Goal: Navigation & Orientation: Find specific page/section

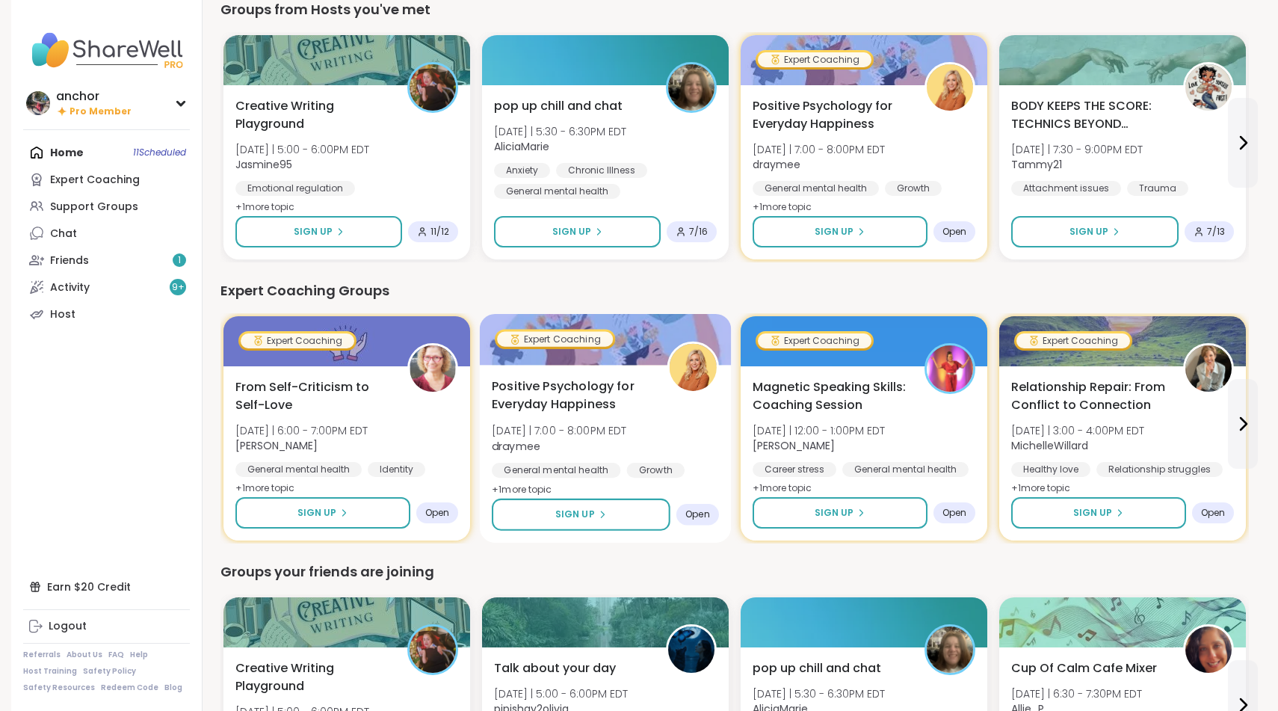
scroll to position [705, 0]
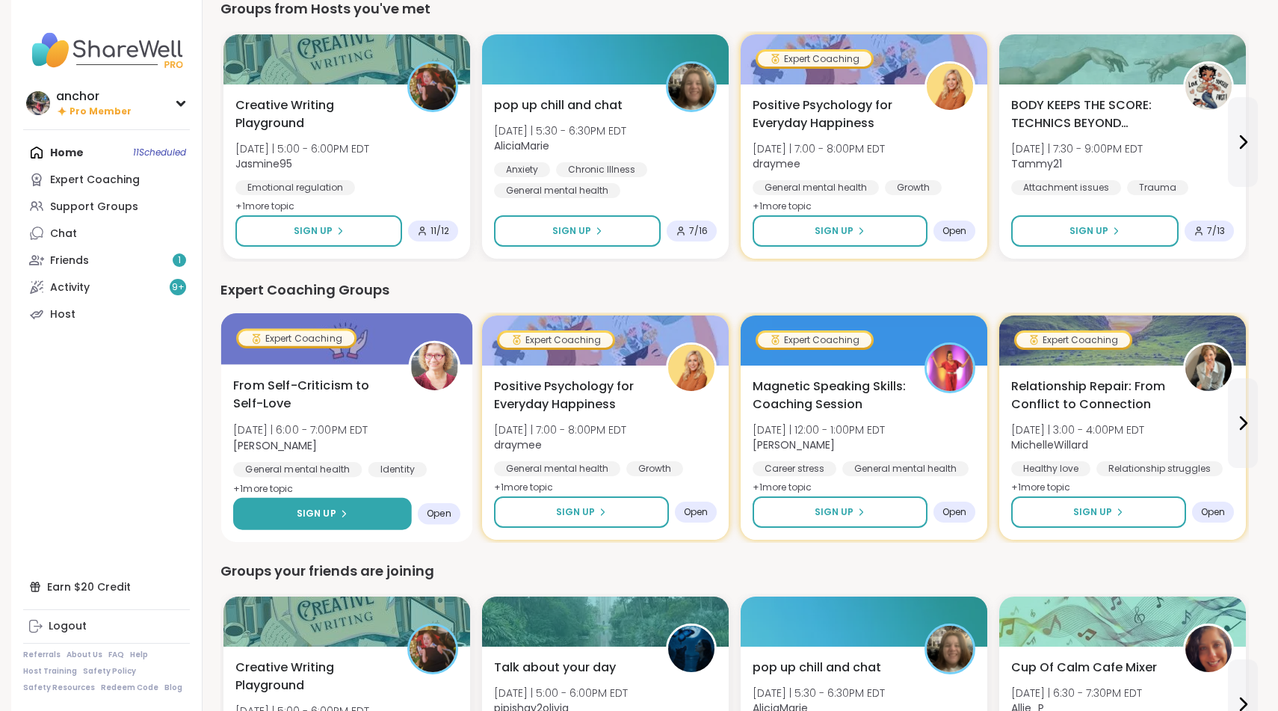
click at [306, 510] on span "Sign Up" at bounding box center [317, 513] width 40 height 13
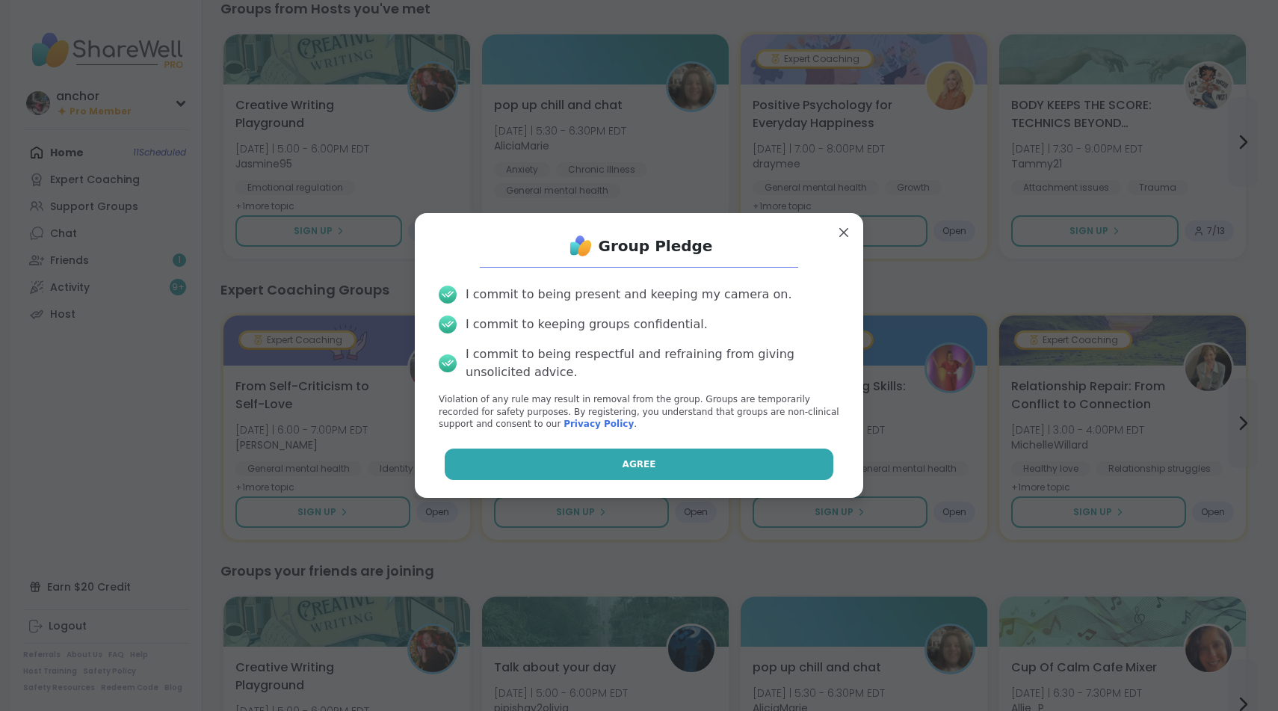
click at [481, 457] on button "Agree" at bounding box center [639, 463] width 389 height 31
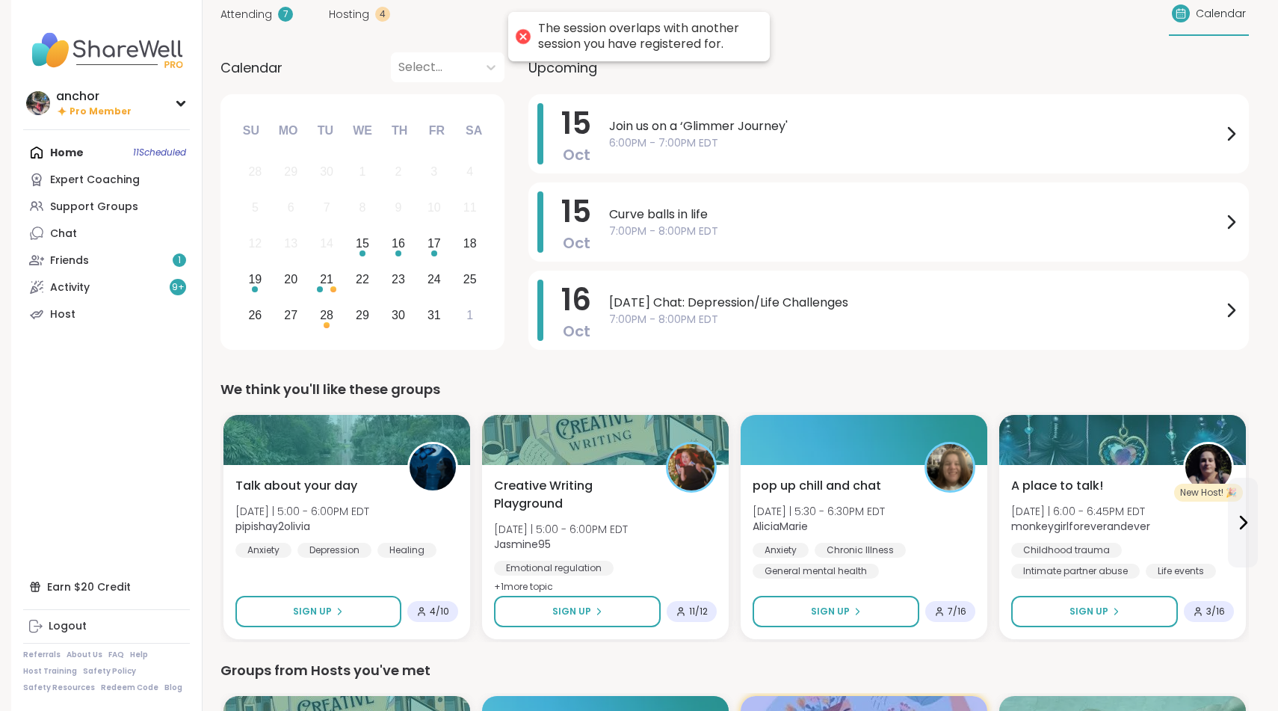
scroll to position [40, 0]
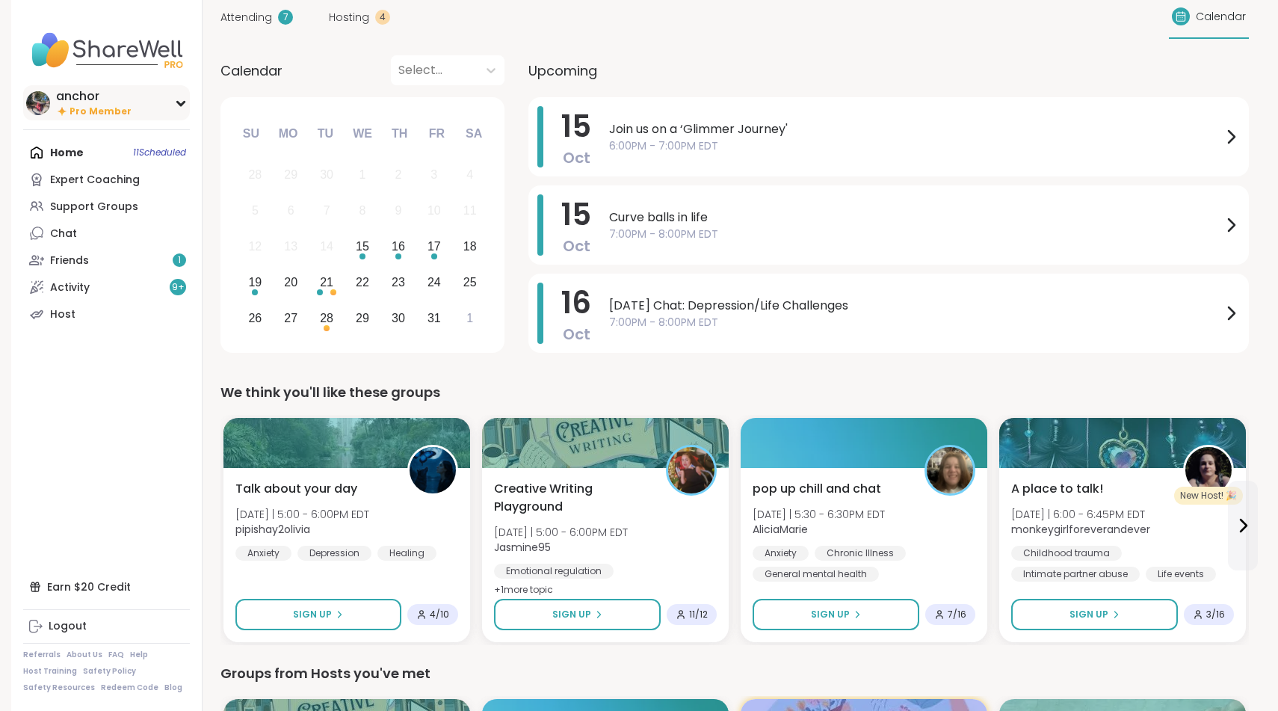
click at [63, 106] on icon at bounding box center [62, 111] width 12 height 13
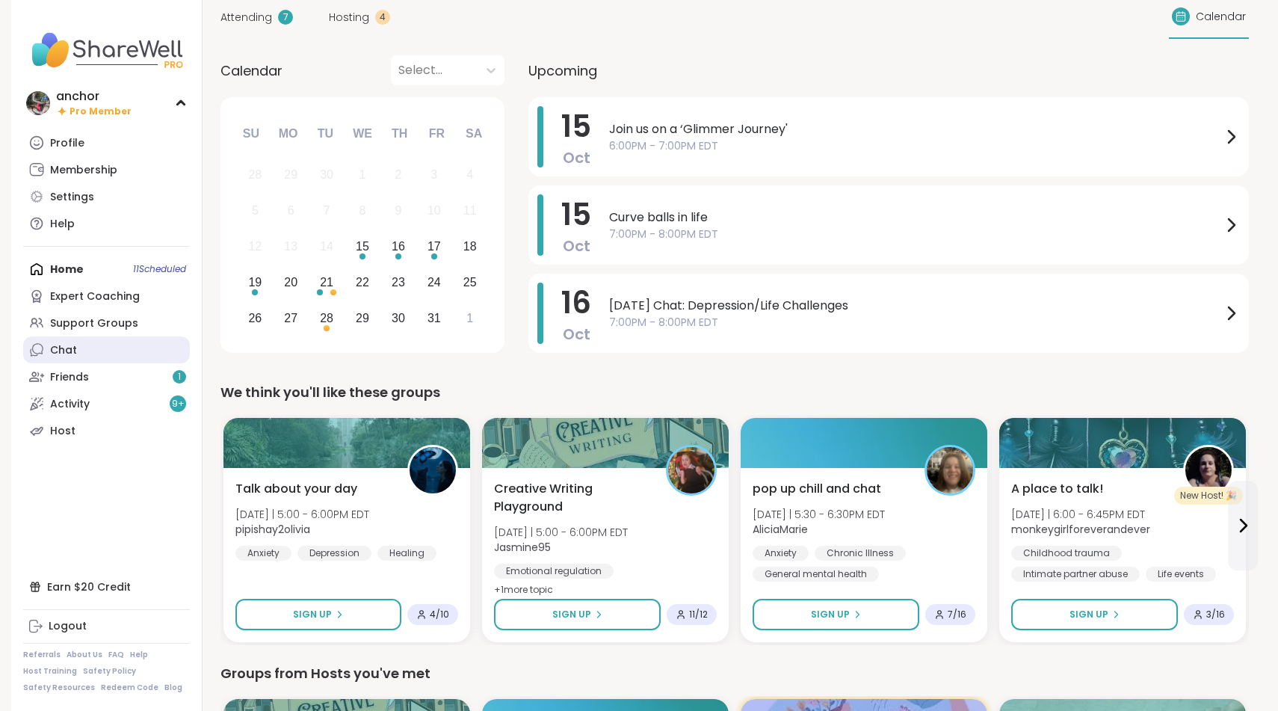
scroll to position [37, 0]
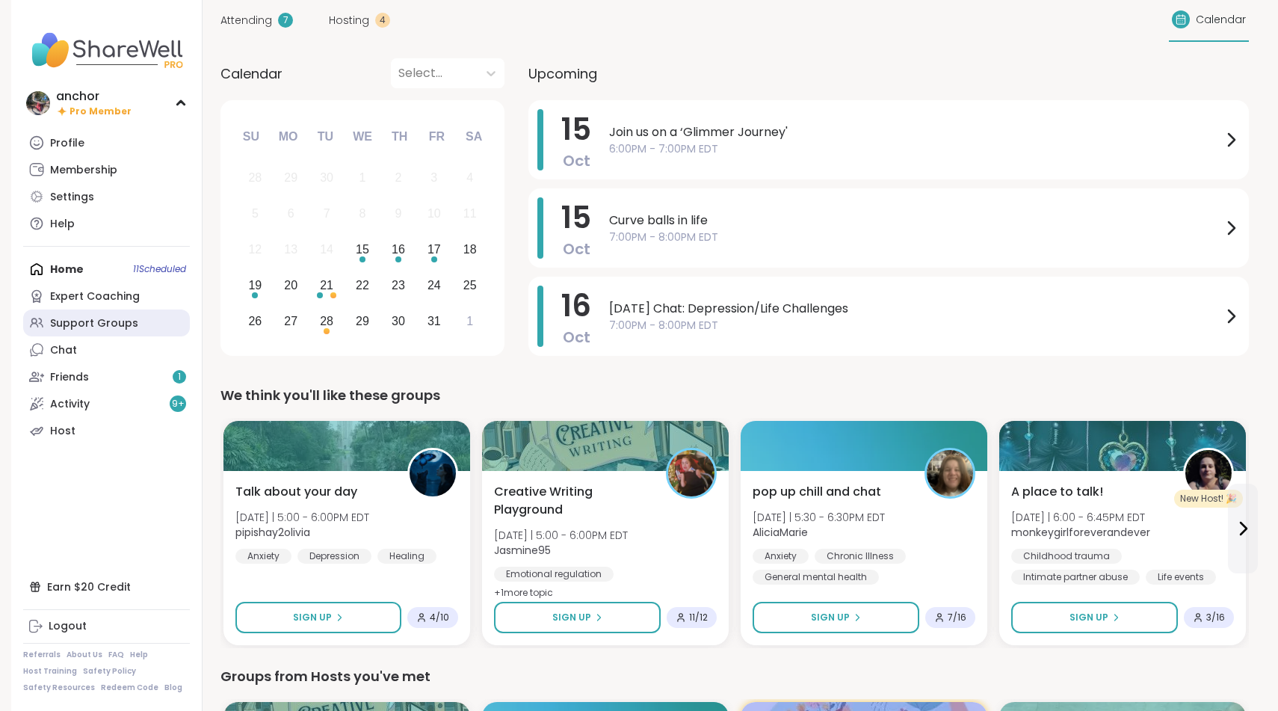
click at [129, 317] on div "Support Groups" at bounding box center [94, 323] width 88 height 15
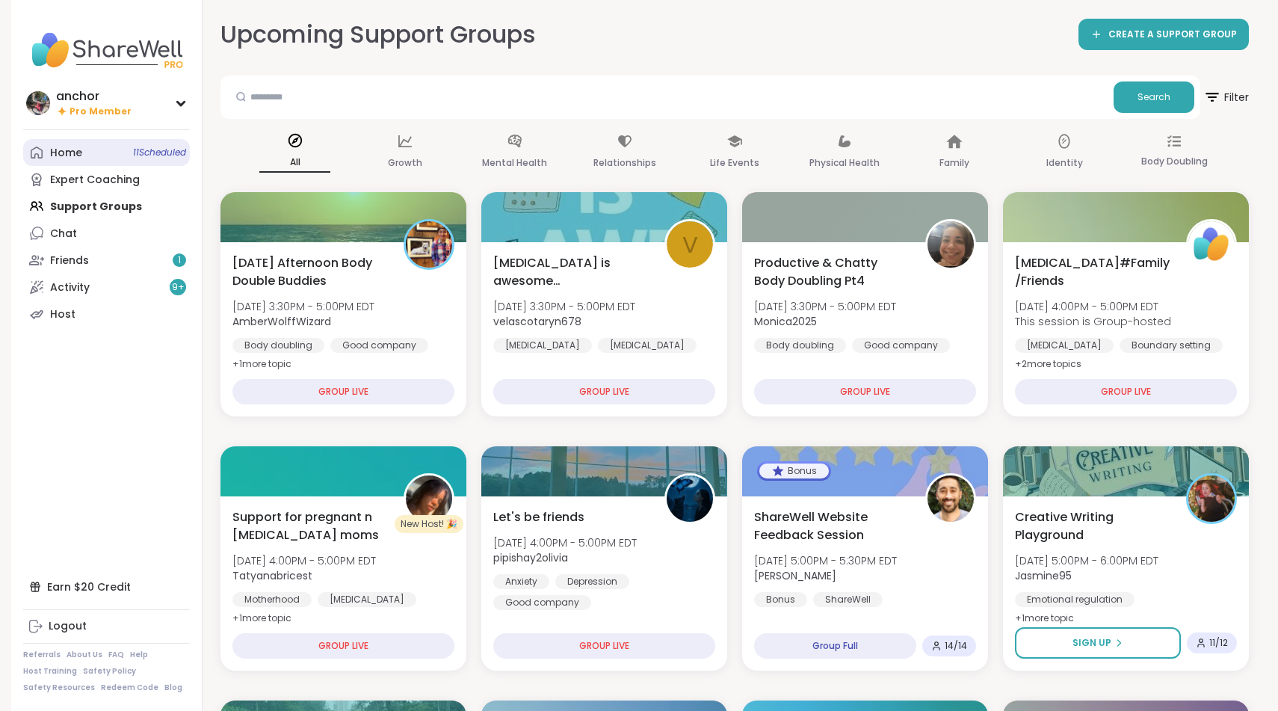
click at [76, 153] on div "Home 11 Scheduled" at bounding box center [66, 153] width 32 height 15
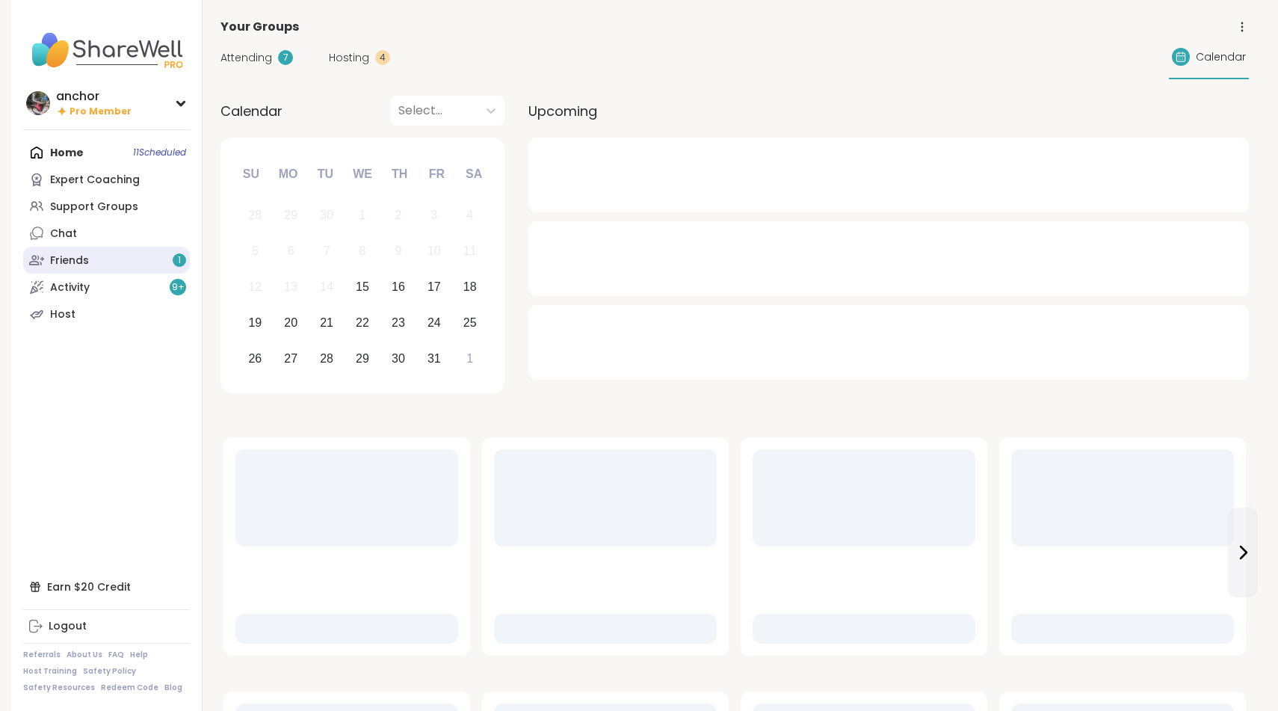
click at [121, 260] on link "Friends 1" at bounding box center [106, 260] width 167 height 27
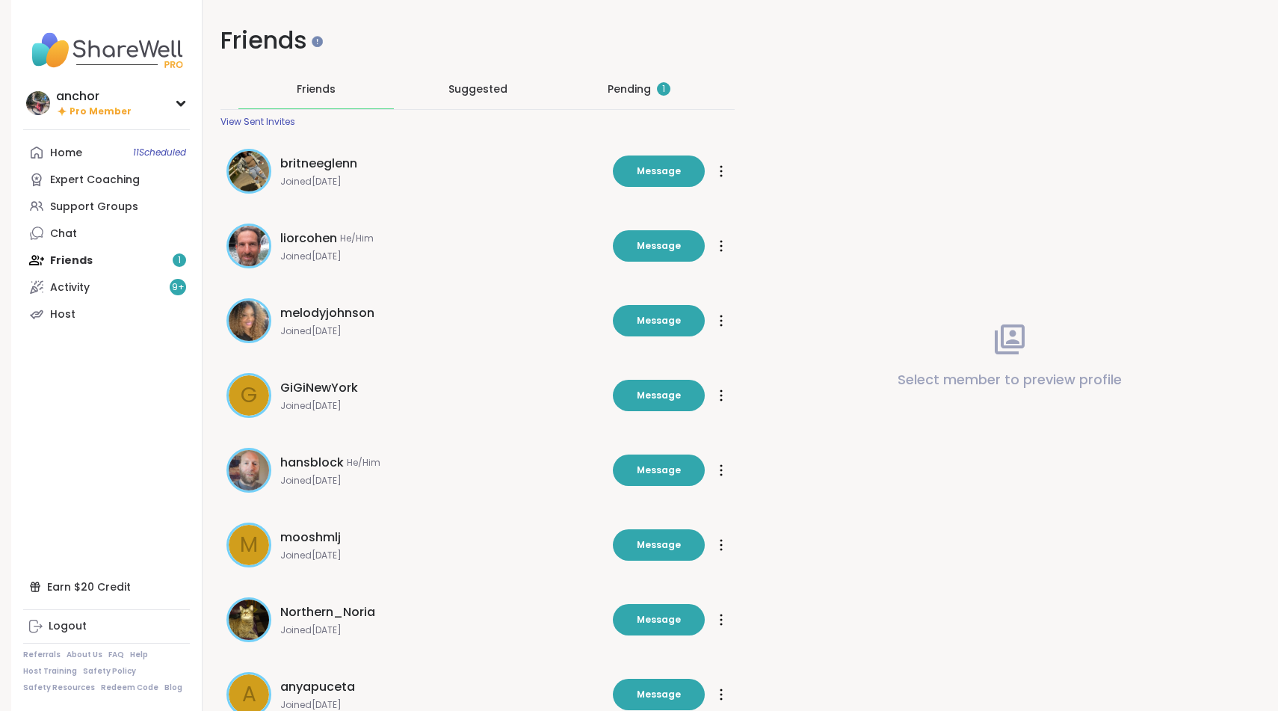
click at [625, 81] on div "Pending 1" at bounding box center [638, 88] width 63 height 15
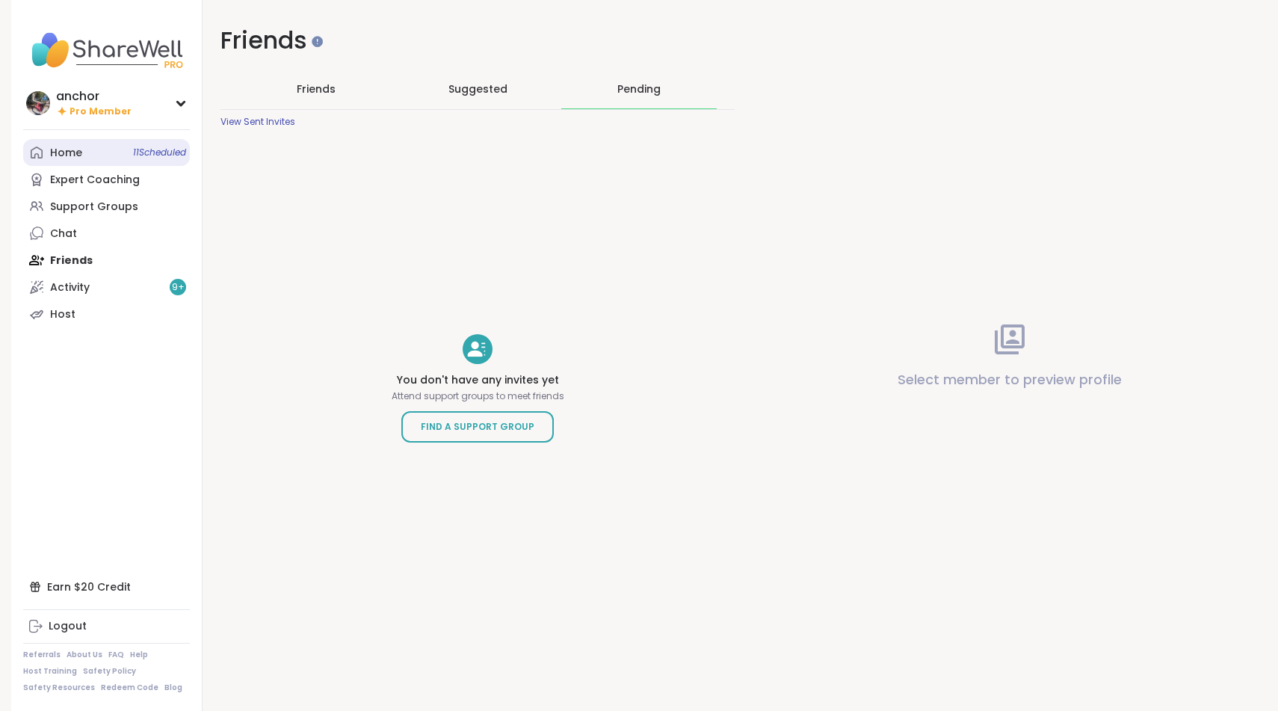
click at [69, 141] on link "Home 11 Scheduled" at bounding box center [106, 152] width 167 height 27
